Goal: Find specific page/section: Find specific page/section

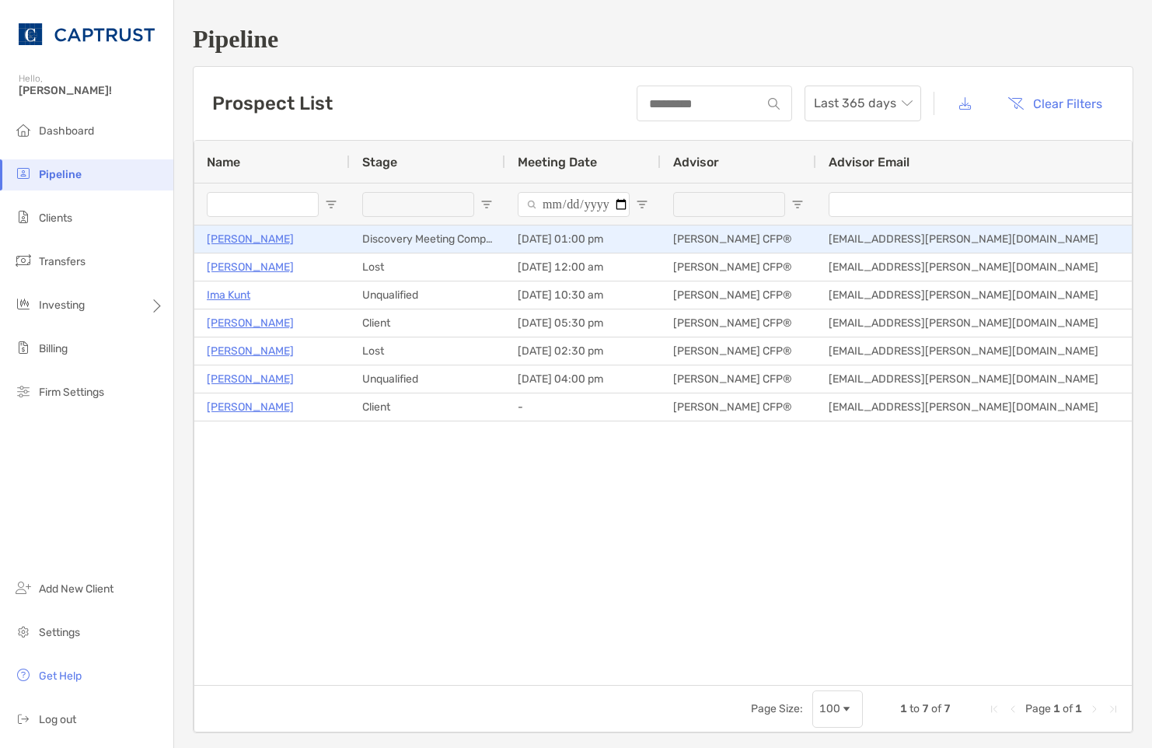
click at [229, 236] on p "[PERSON_NAME]" at bounding box center [250, 238] width 87 height 19
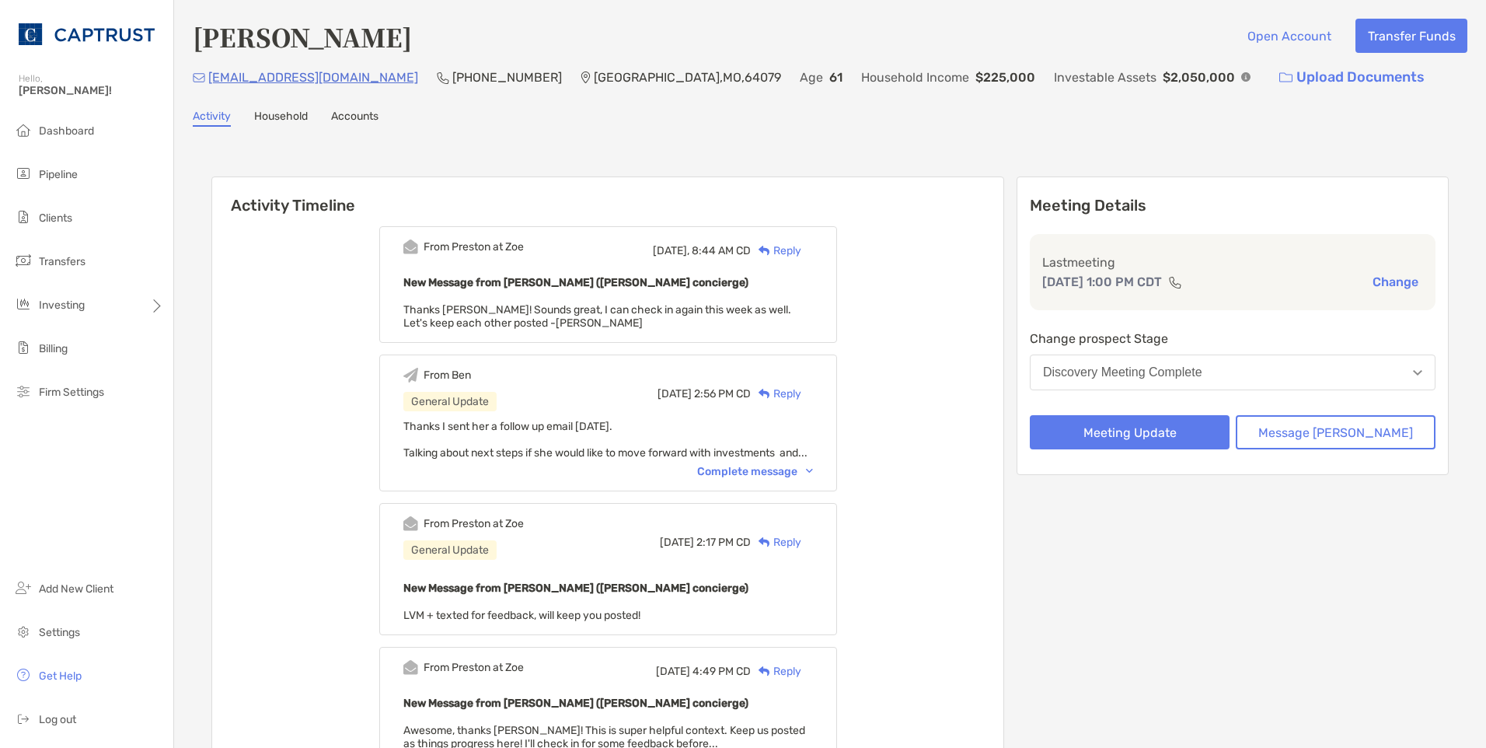
click at [769, 478] on div "Complete message" at bounding box center [755, 471] width 116 height 13
